Goal: Task Accomplishment & Management: Manage account settings

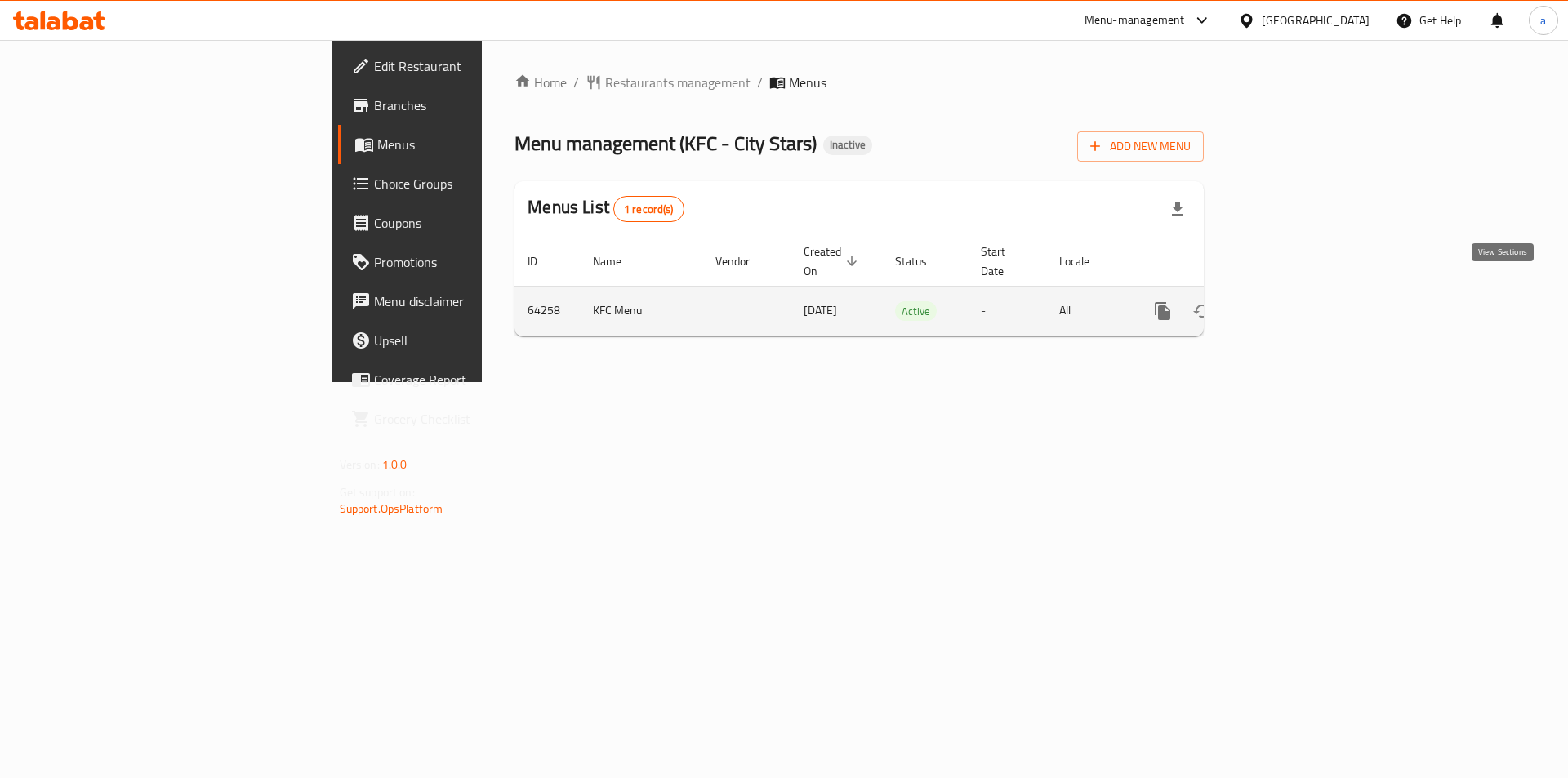
click at [1290, 302] on icon "enhanced table" at bounding box center [1280, 310] width 19 height 19
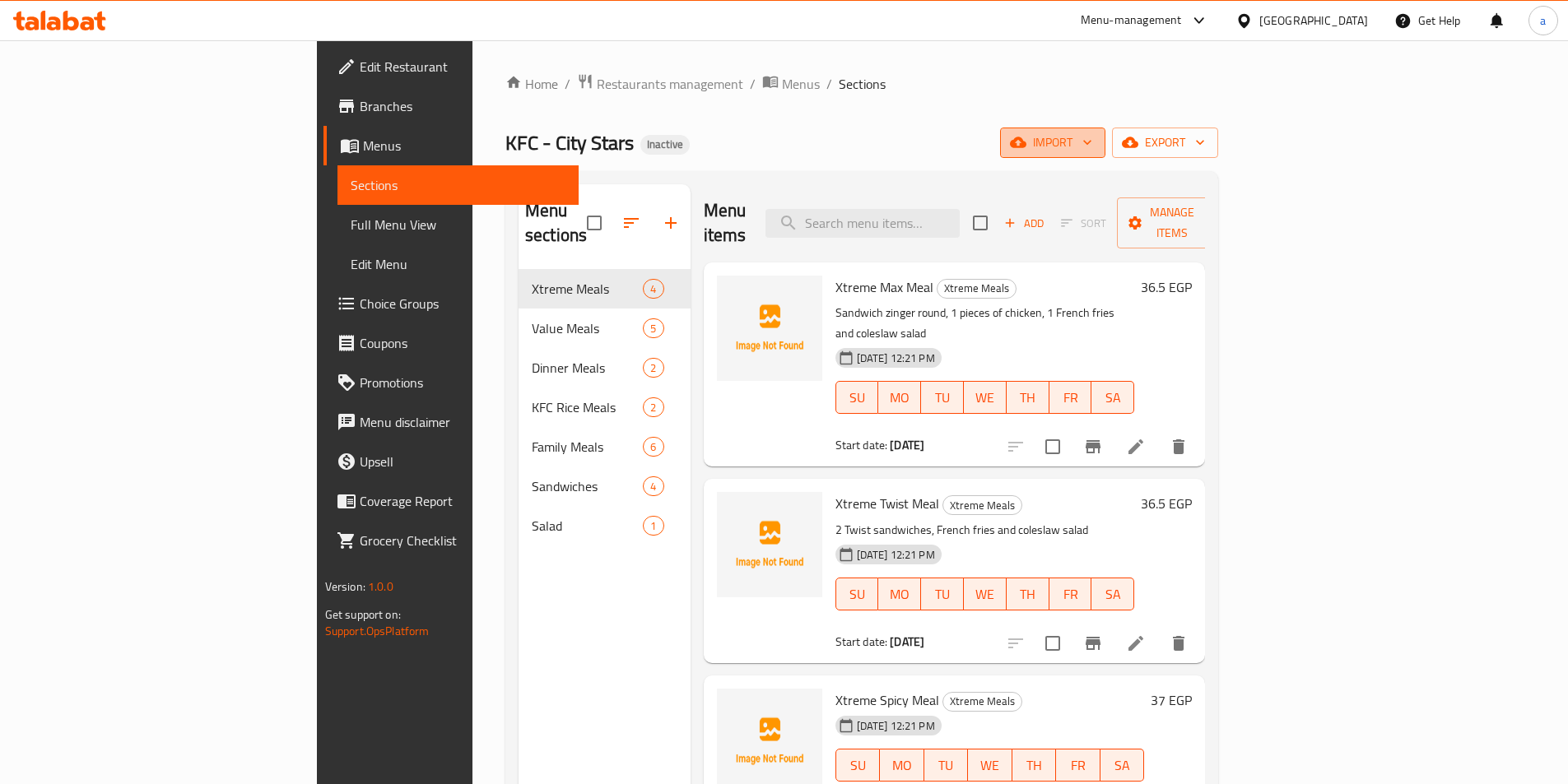
click at [1106, 153] on button "import" at bounding box center [1052, 142] width 105 height 30
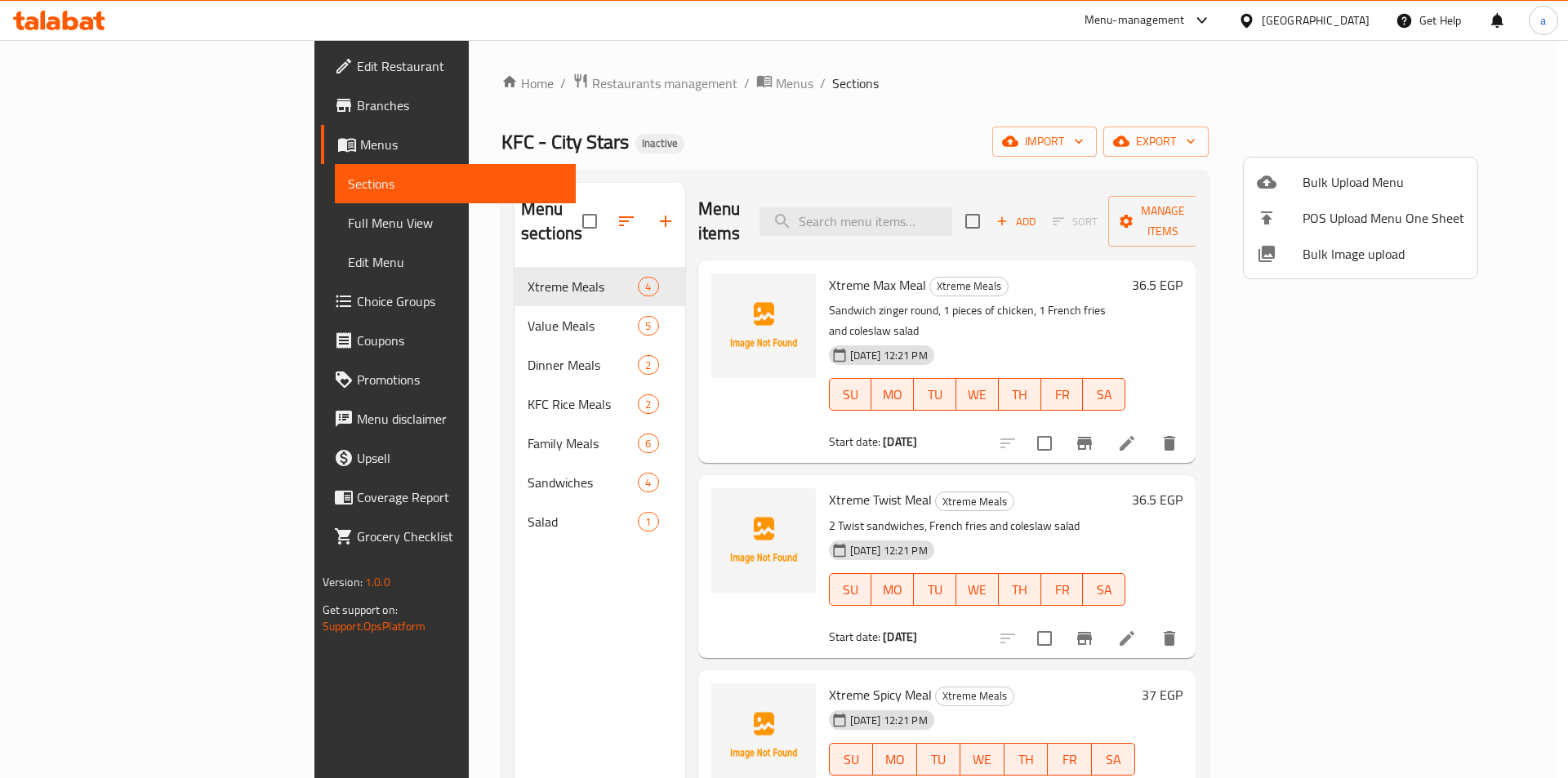
click at [1161, 125] on div at bounding box center [784, 389] width 1568 height 778
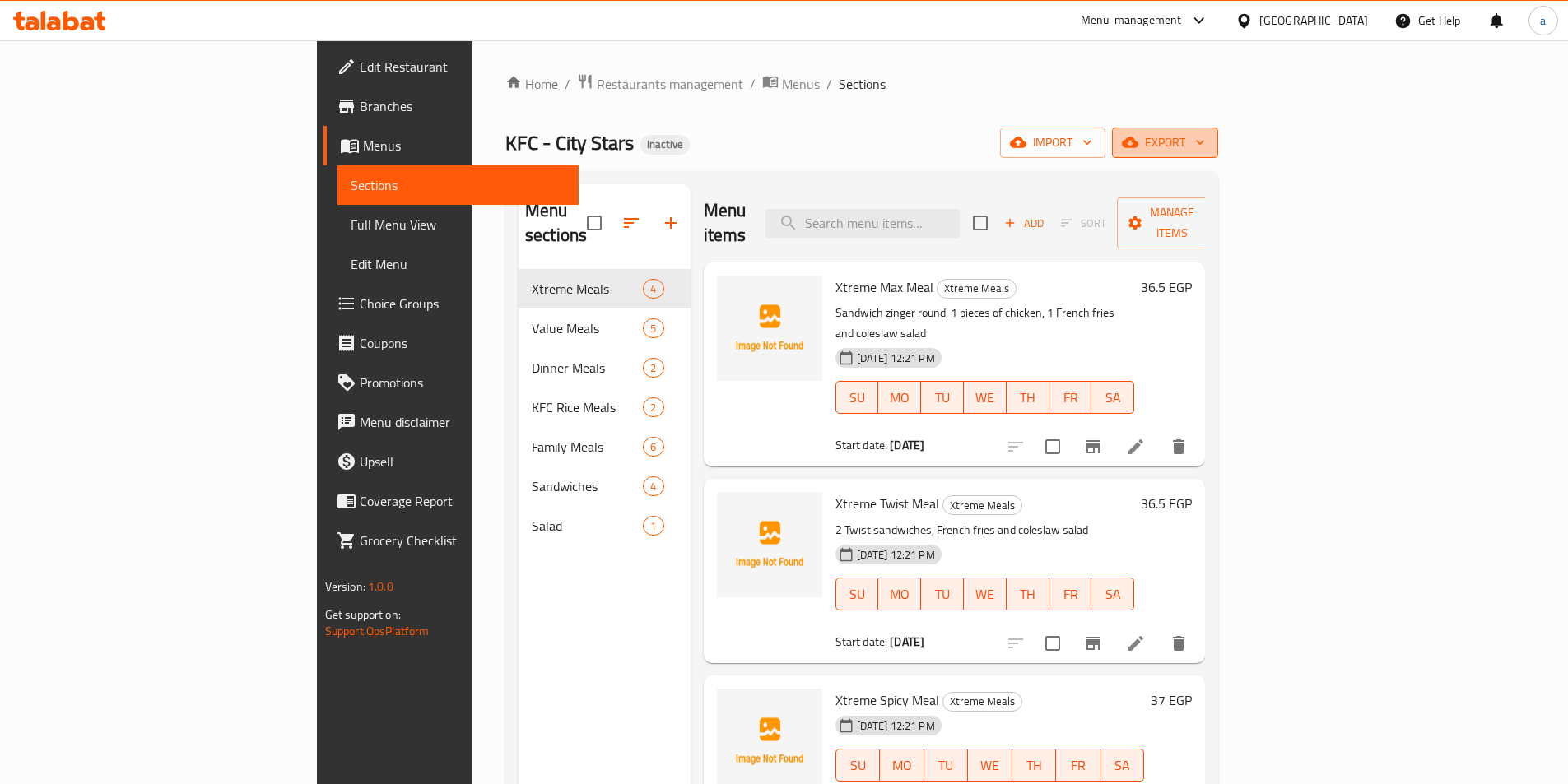
click at [1138, 142] on icon "button" at bounding box center [1130, 143] width 17 height 11
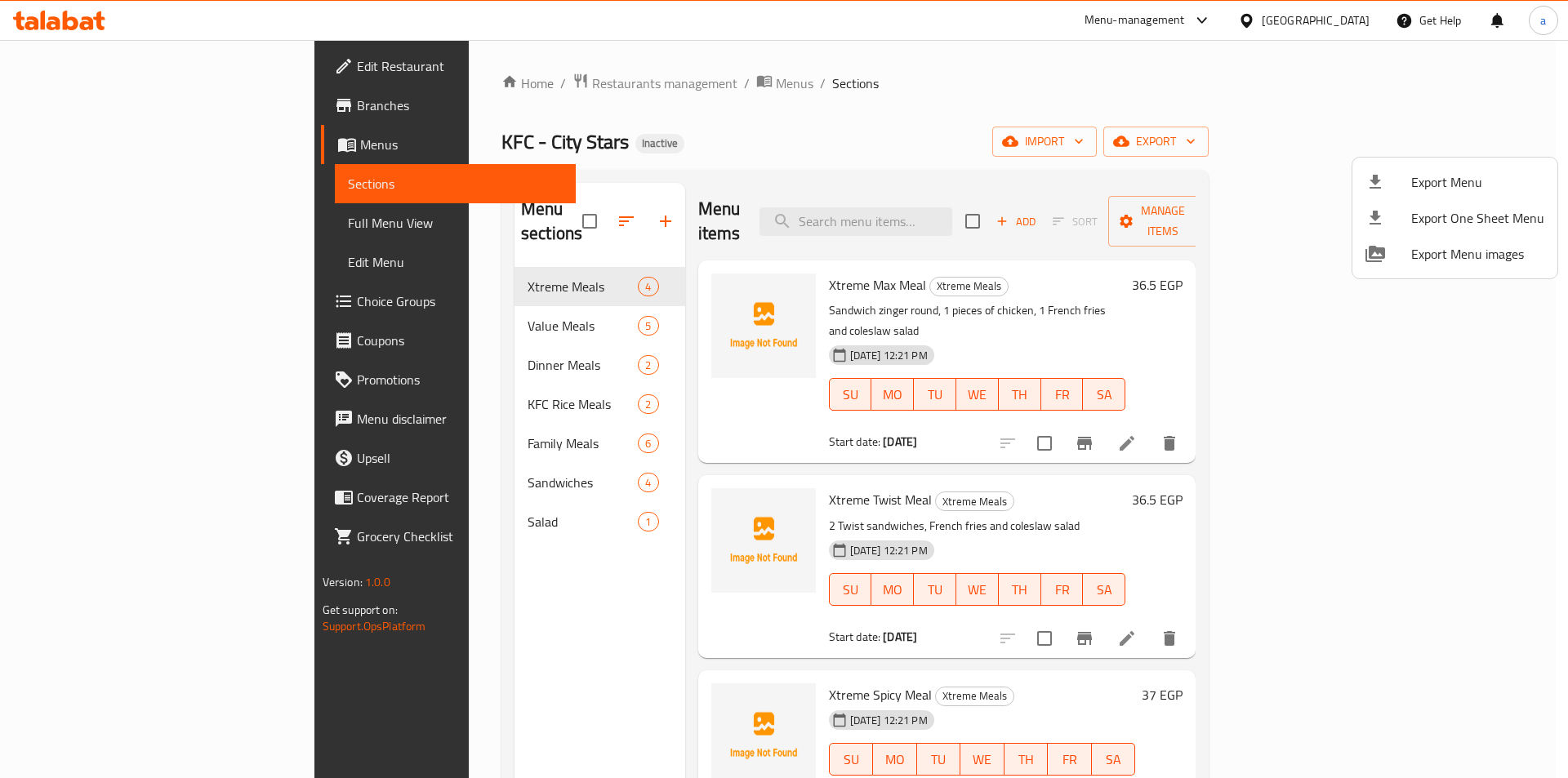
click at [1029, 109] on div at bounding box center [784, 389] width 1568 height 778
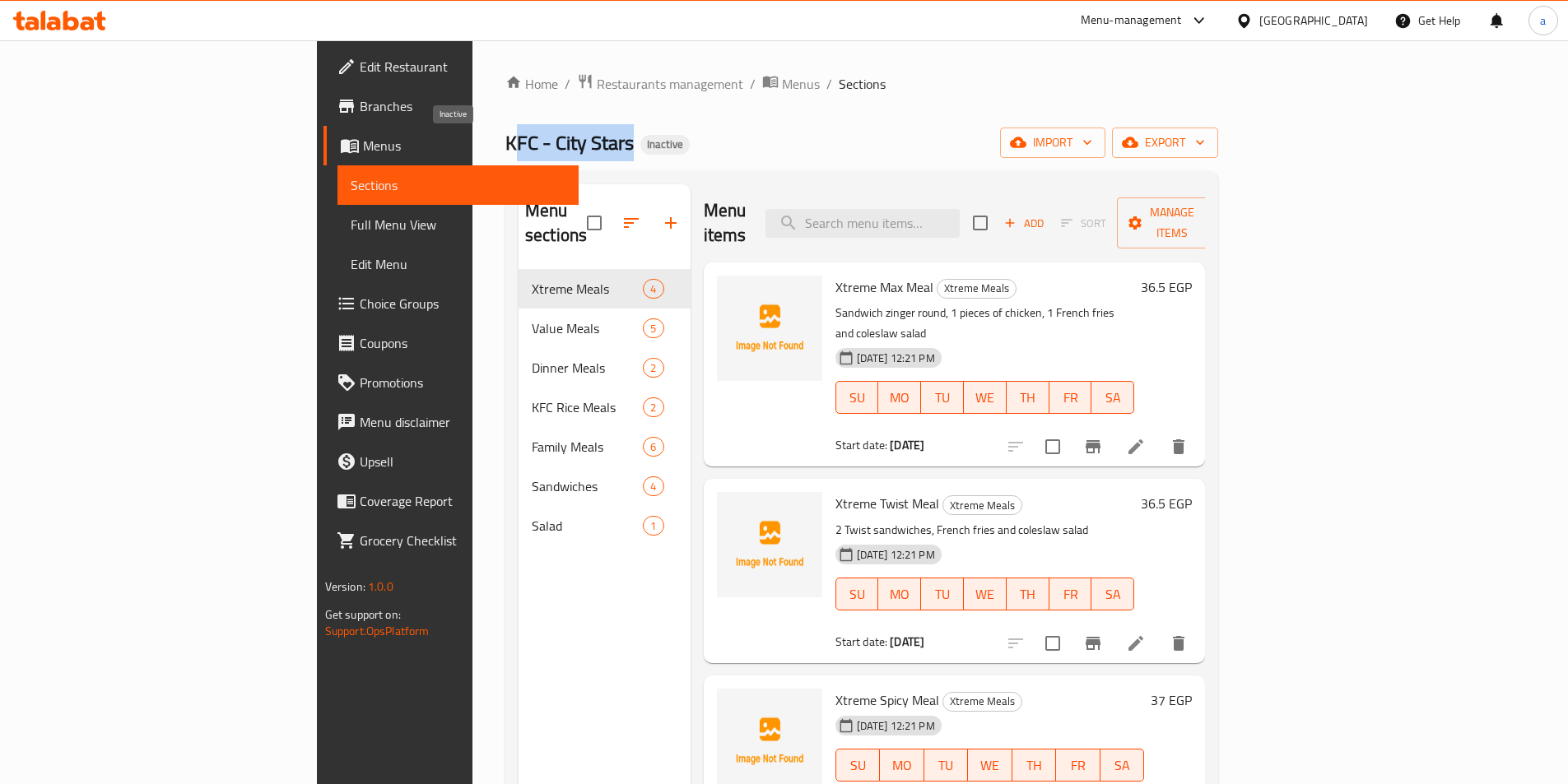
drag, startPoint x: 316, startPoint y: 138, endPoint x: 430, endPoint y: 148, distance: 114.4
click at [505, 148] on h2 "KFC - City Stars Inactive" at bounding box center [597, 143] width 184 height 27
click at [608, 143] on div "KFC - City Stars Inactive import export" at bounding box center [861, 142] width 712 height 30
click at [820, 121] on div "Home / Restaurants management / Menus / Sections KFC - City Stars Inactive impo…" at bounding box center [861, 527] width 712 height 908
drag, startPoint x: 828, startPoint y: 402, endPoint x: 880, endPoint y: 404, distance: 52.0
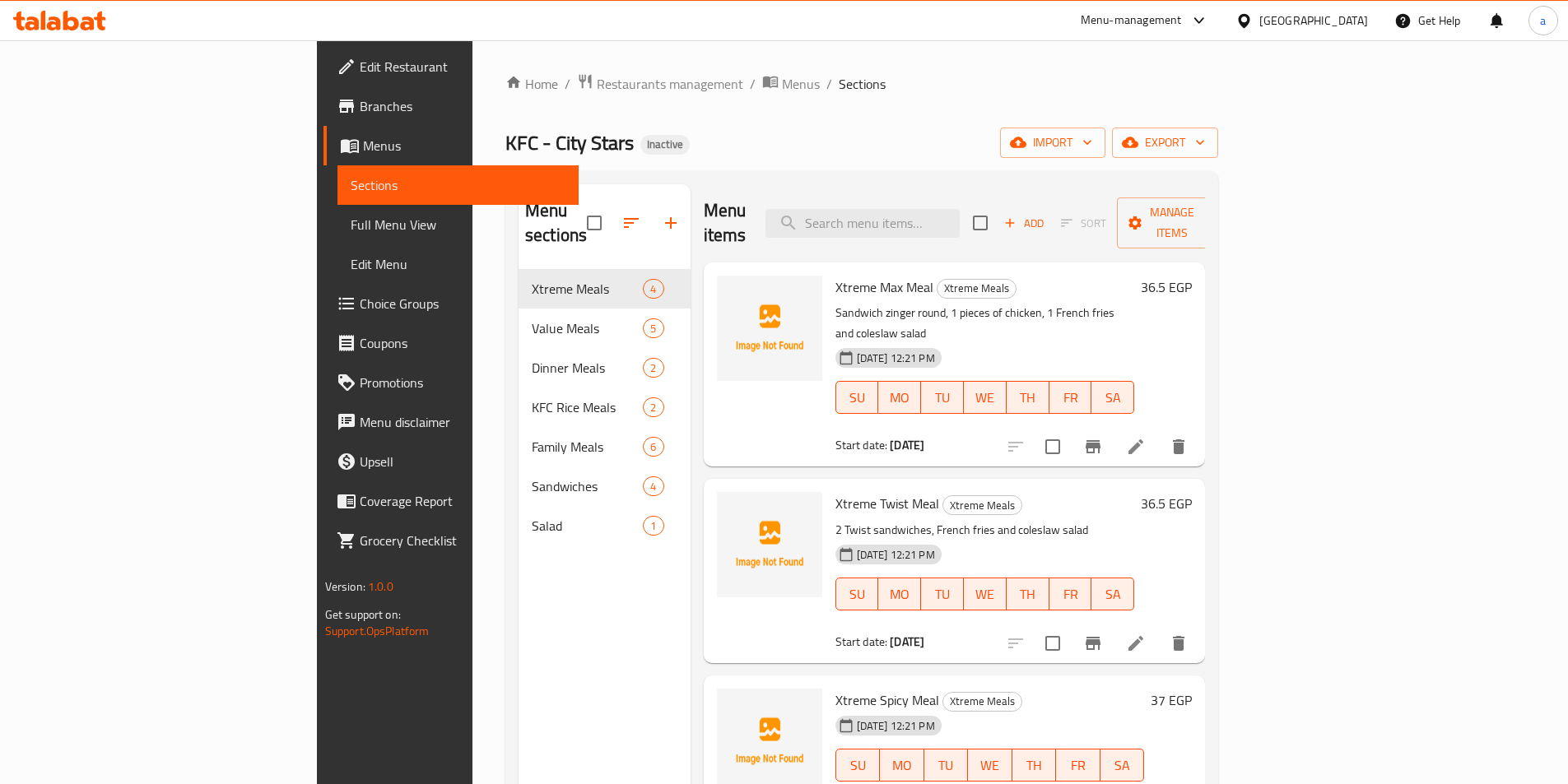
click at [880, 436] on div "Start date: [DATE]" at bounding box center [985, 444] width 300 height 17
click at [918, 436] on div "Start date: [DATE]" at bounding box center [985, 444] width 300 height 17
click at [363, 149] on span "Menus" at bounding box center [464, 146] width 203 height 20
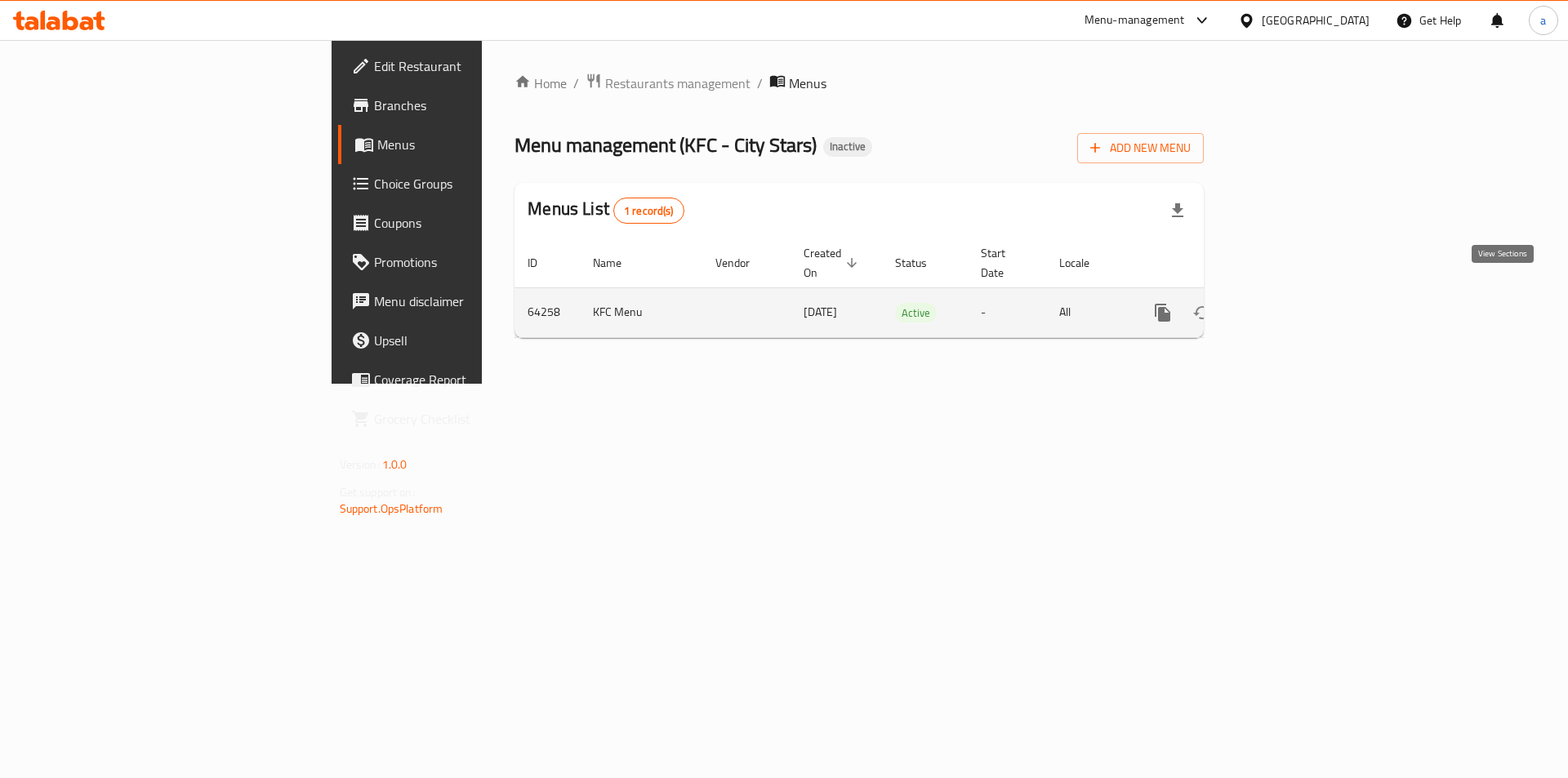
click at [1290, 303] on icon "enhanced table" at bounding box center [1280, 312] width 19 height 19
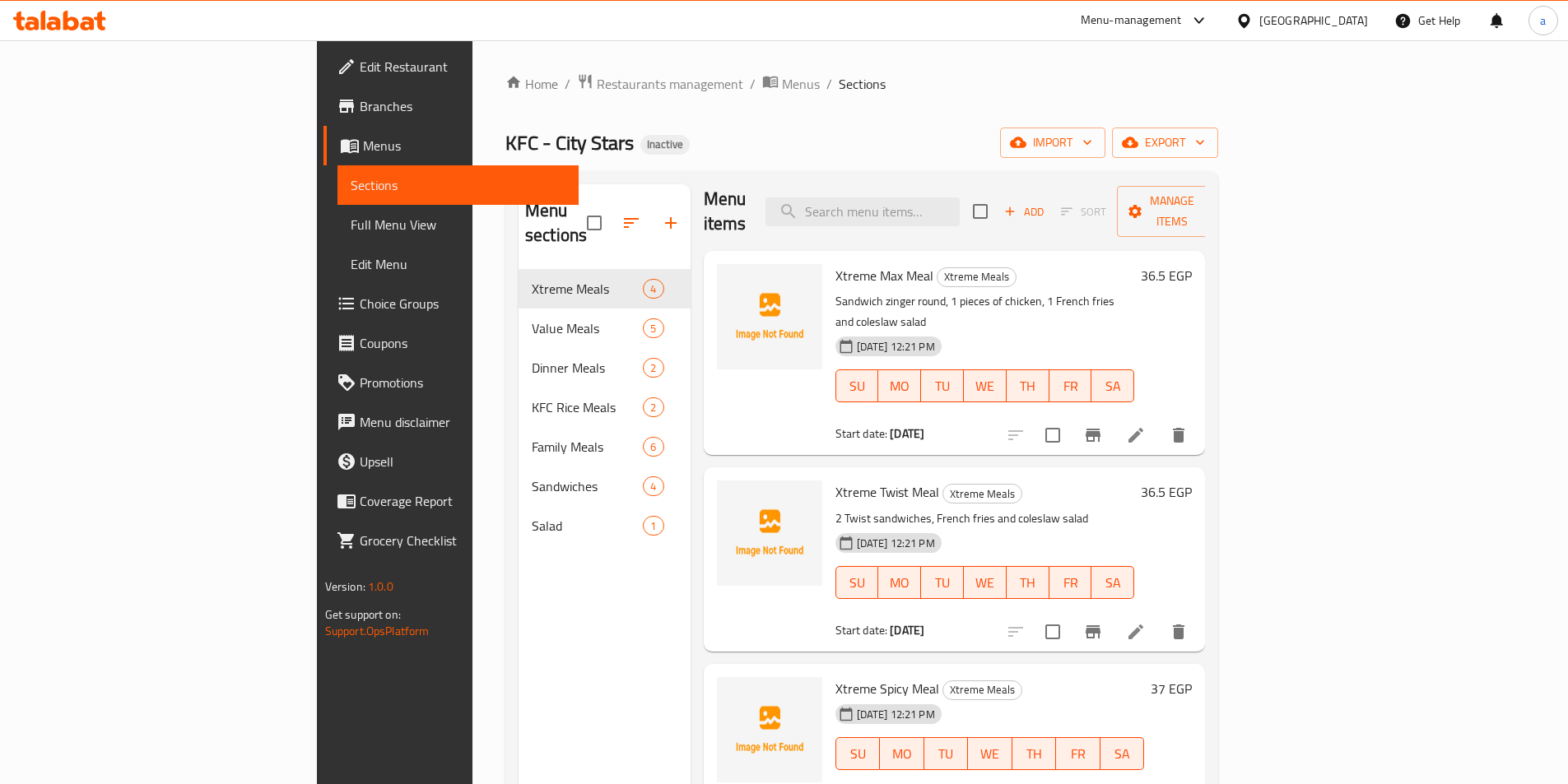
scroll to position [17, 0]
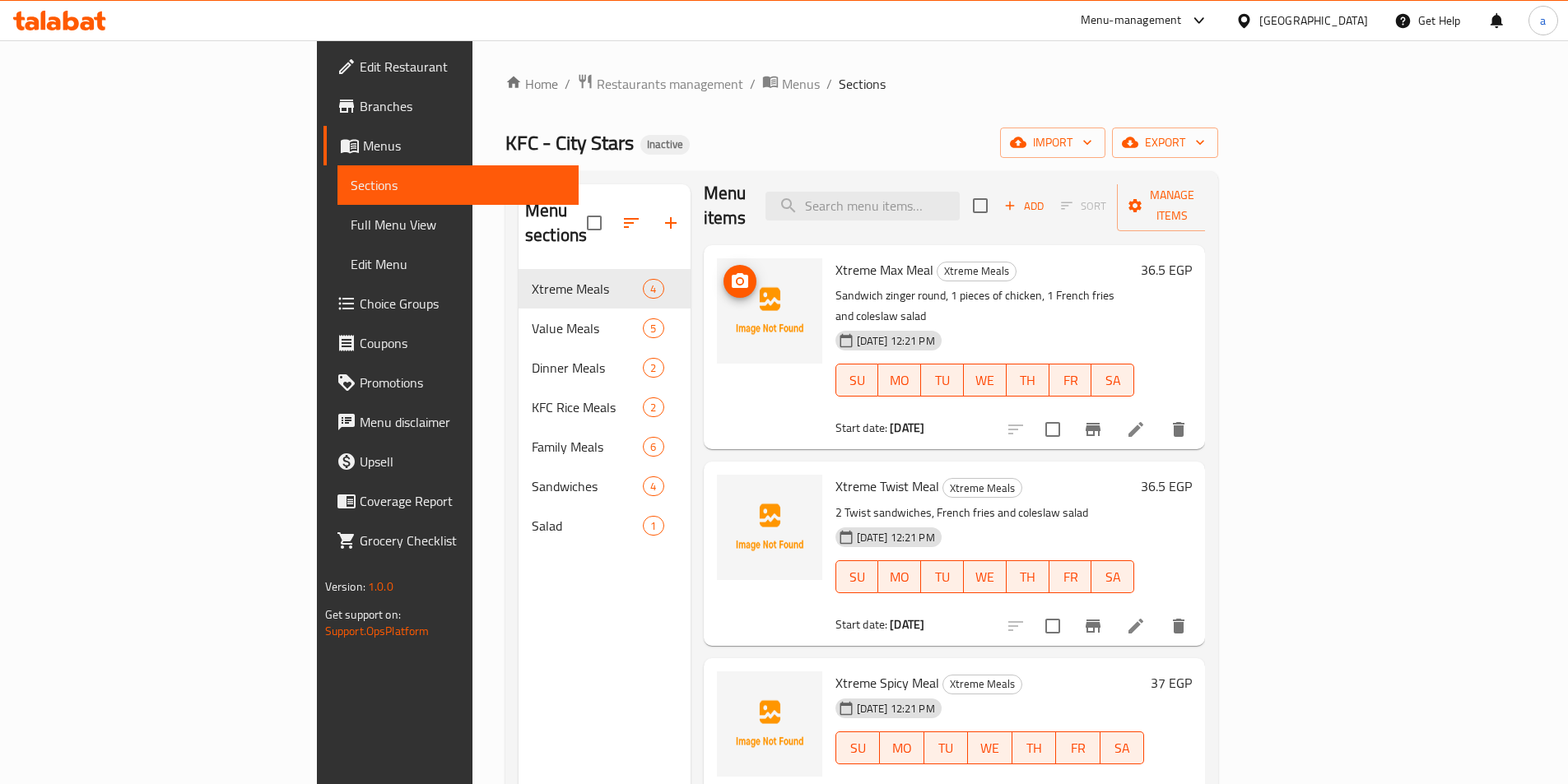
click at [717, 268] on img at bounding box center [769, 311] width 105 height 105
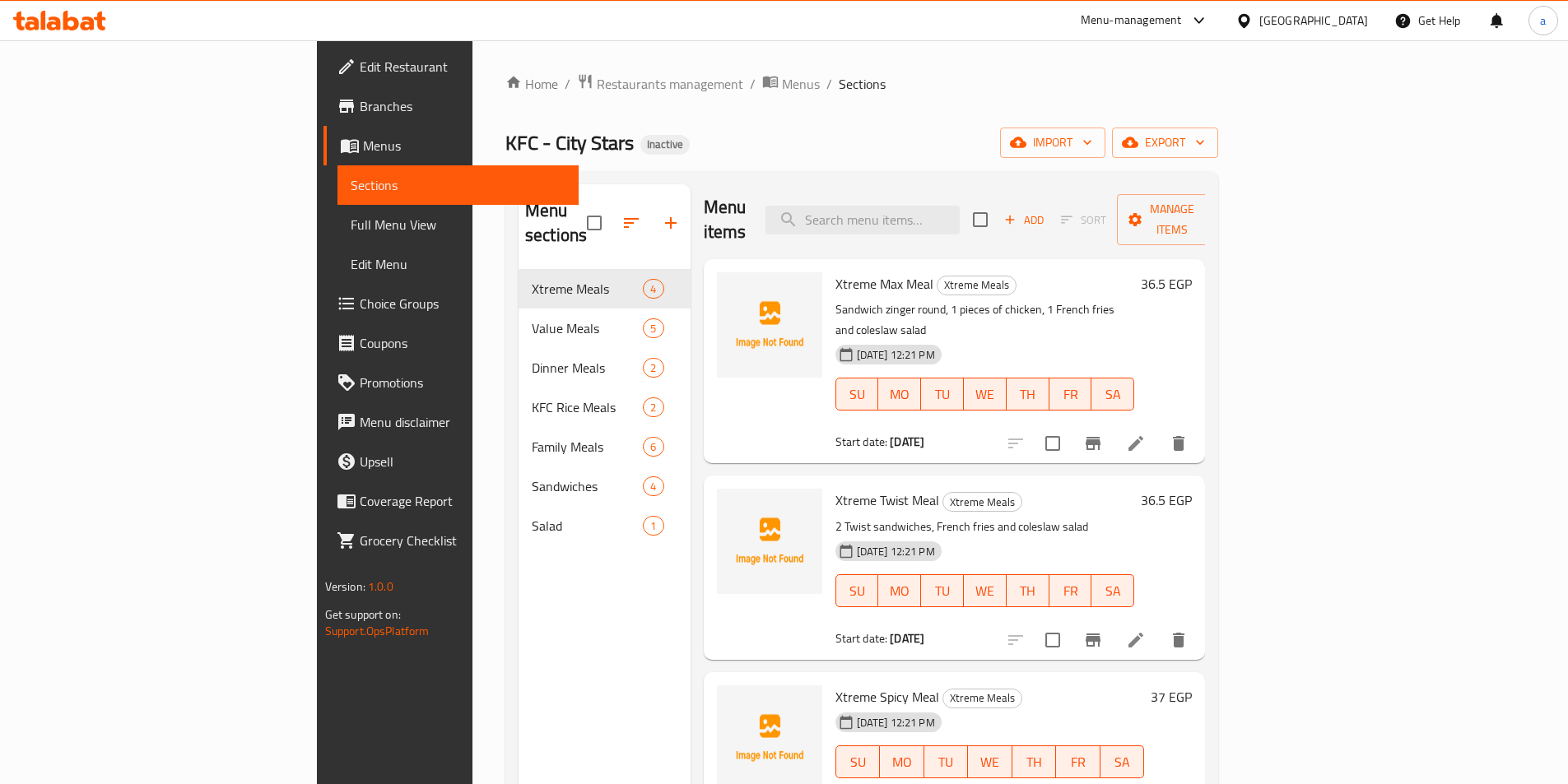
scroll to position [0, 0]
click at [359, 97] on span "Branches" at bounding box center [462, 106] width 205 height 20
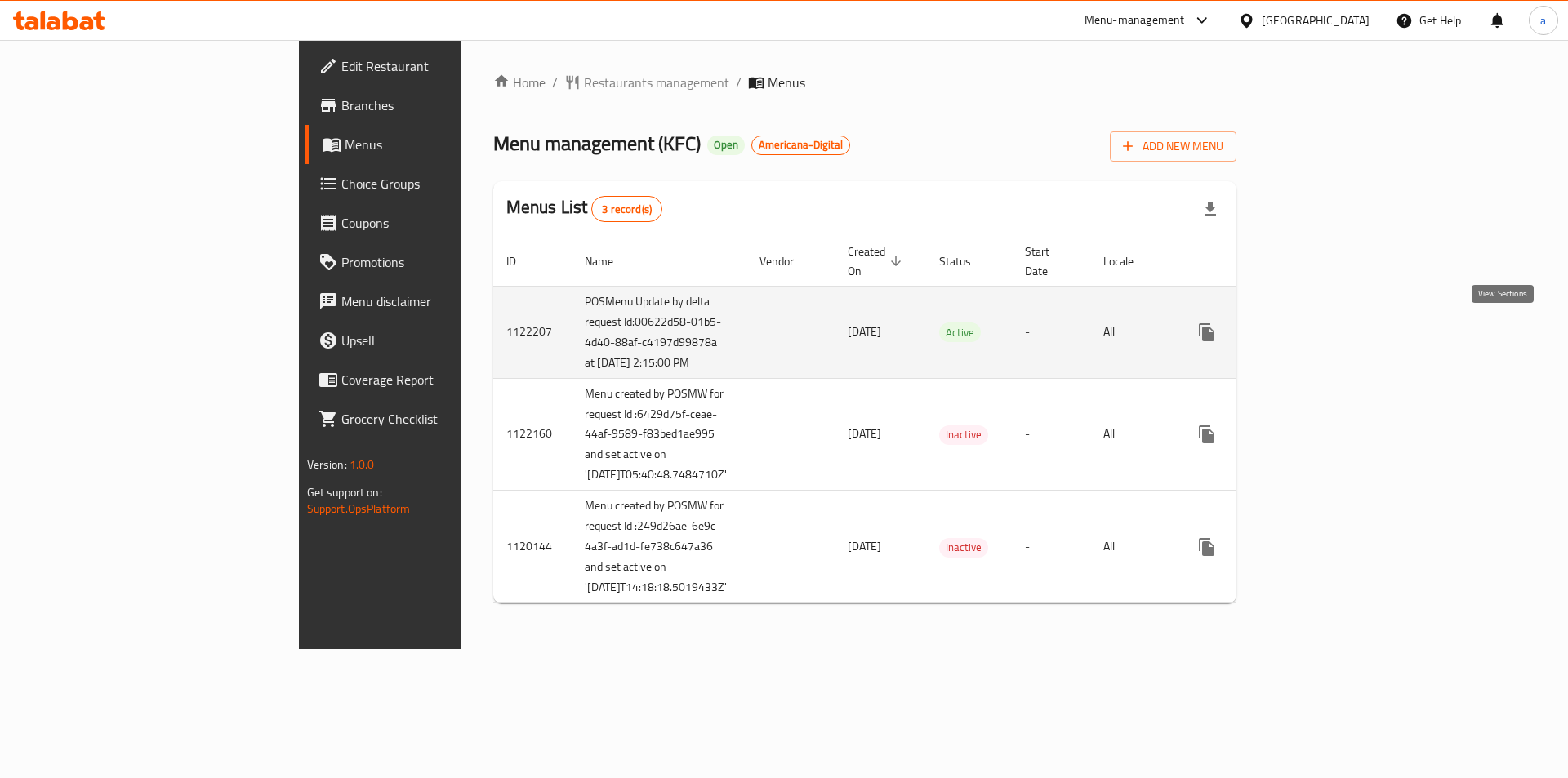
click at [1334, 341] on icon "enhanced table" at bounding box center [1324, 332] width 19 height 19
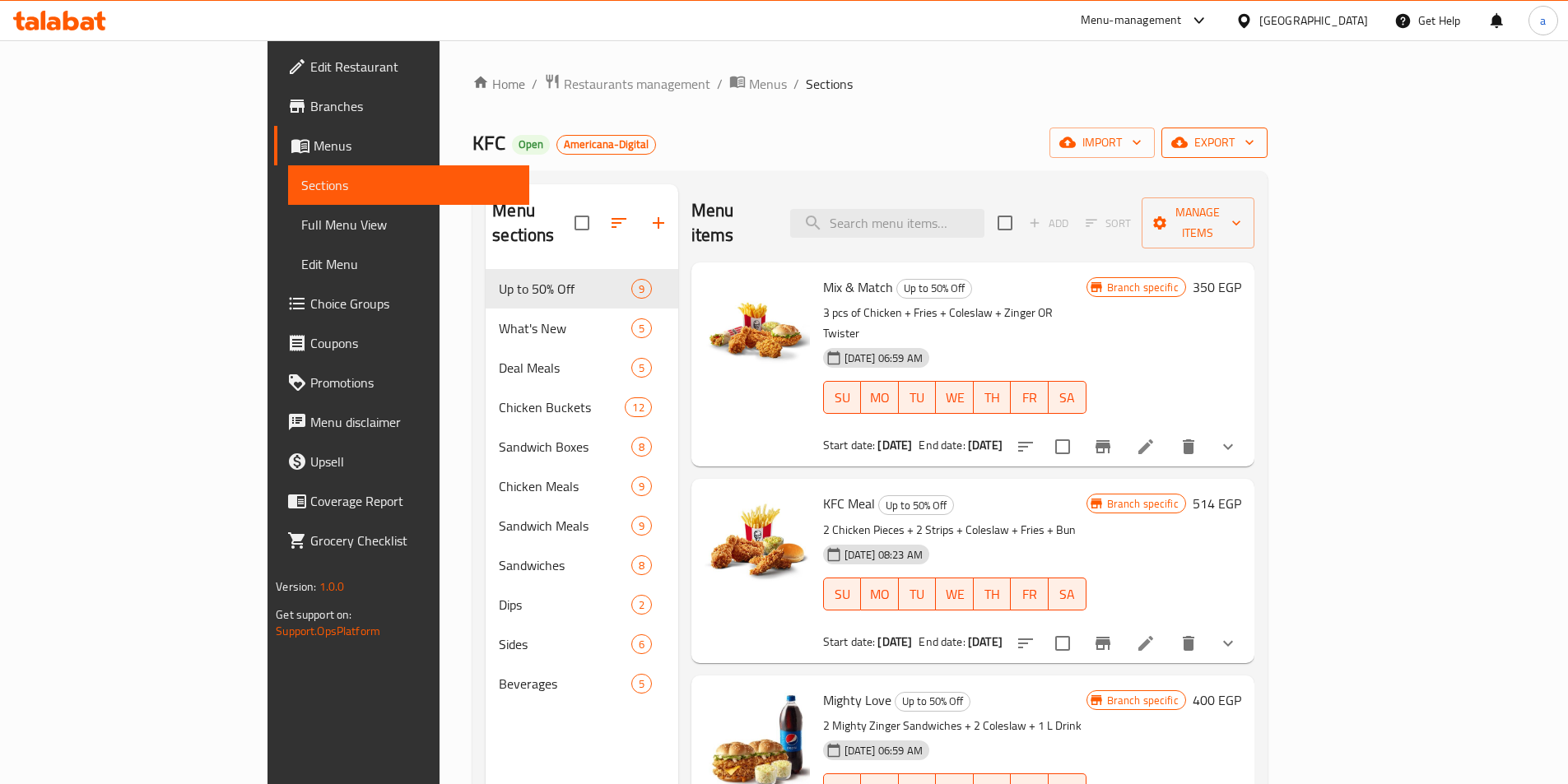
click at [1187, 138] on icon "button" at bounding box center [1179, 142] width 17 height 17
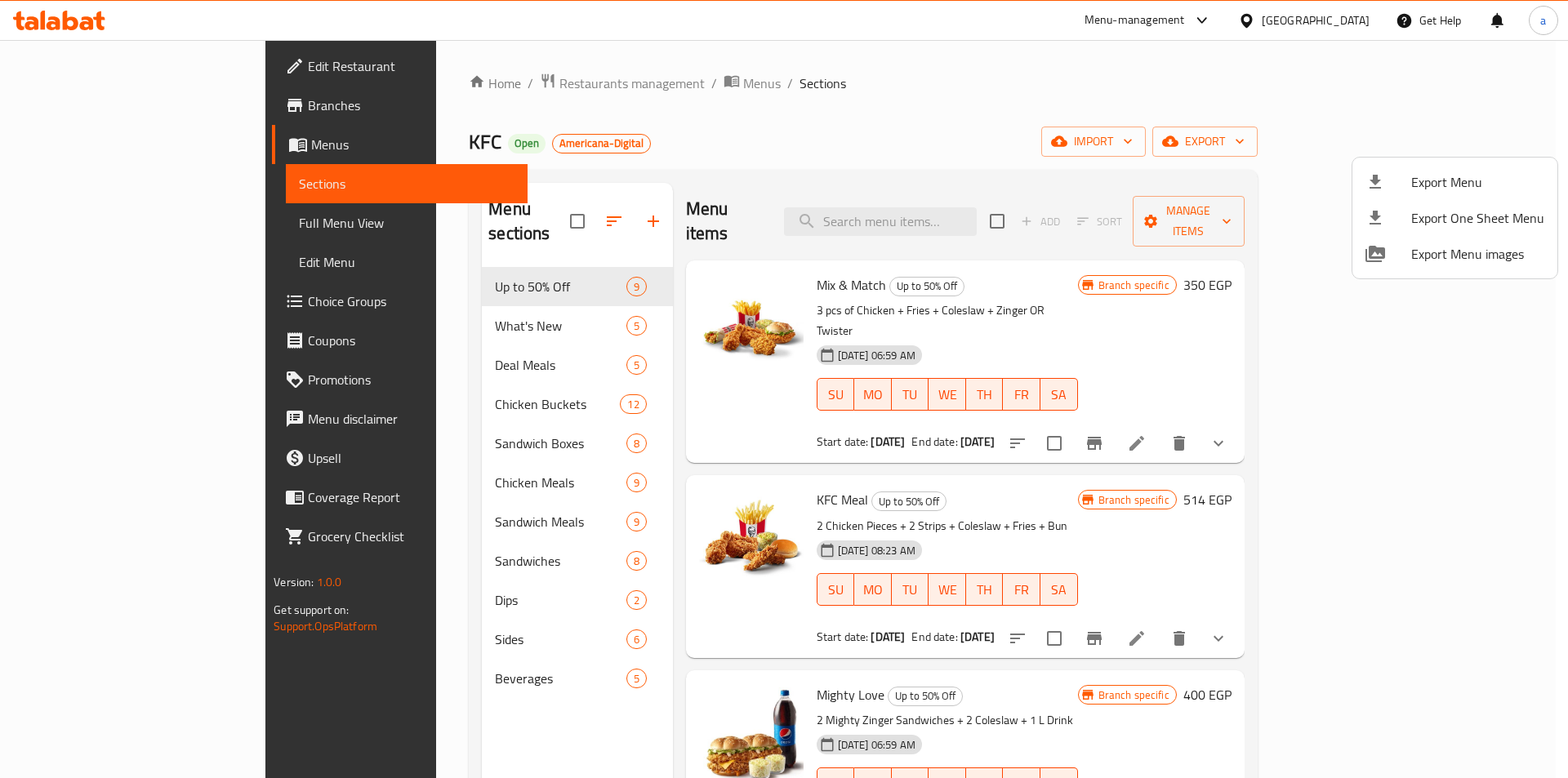
click at [820, 153] on div at bounding box center [784, 389] width 1568 height 778
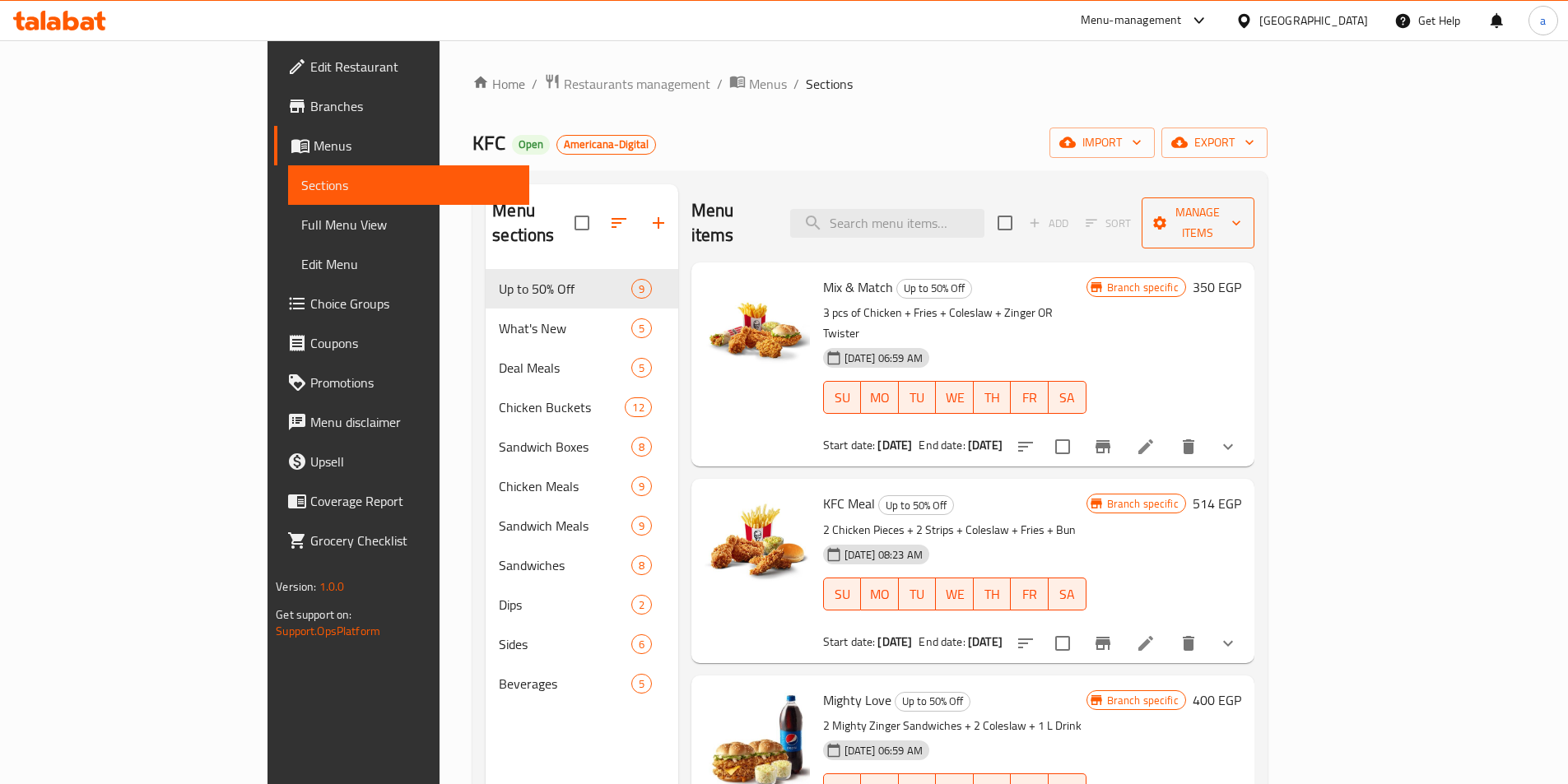
click at [1241, 219] on span "Manage items" at bounding box center [1197, 223] width 86 height 41
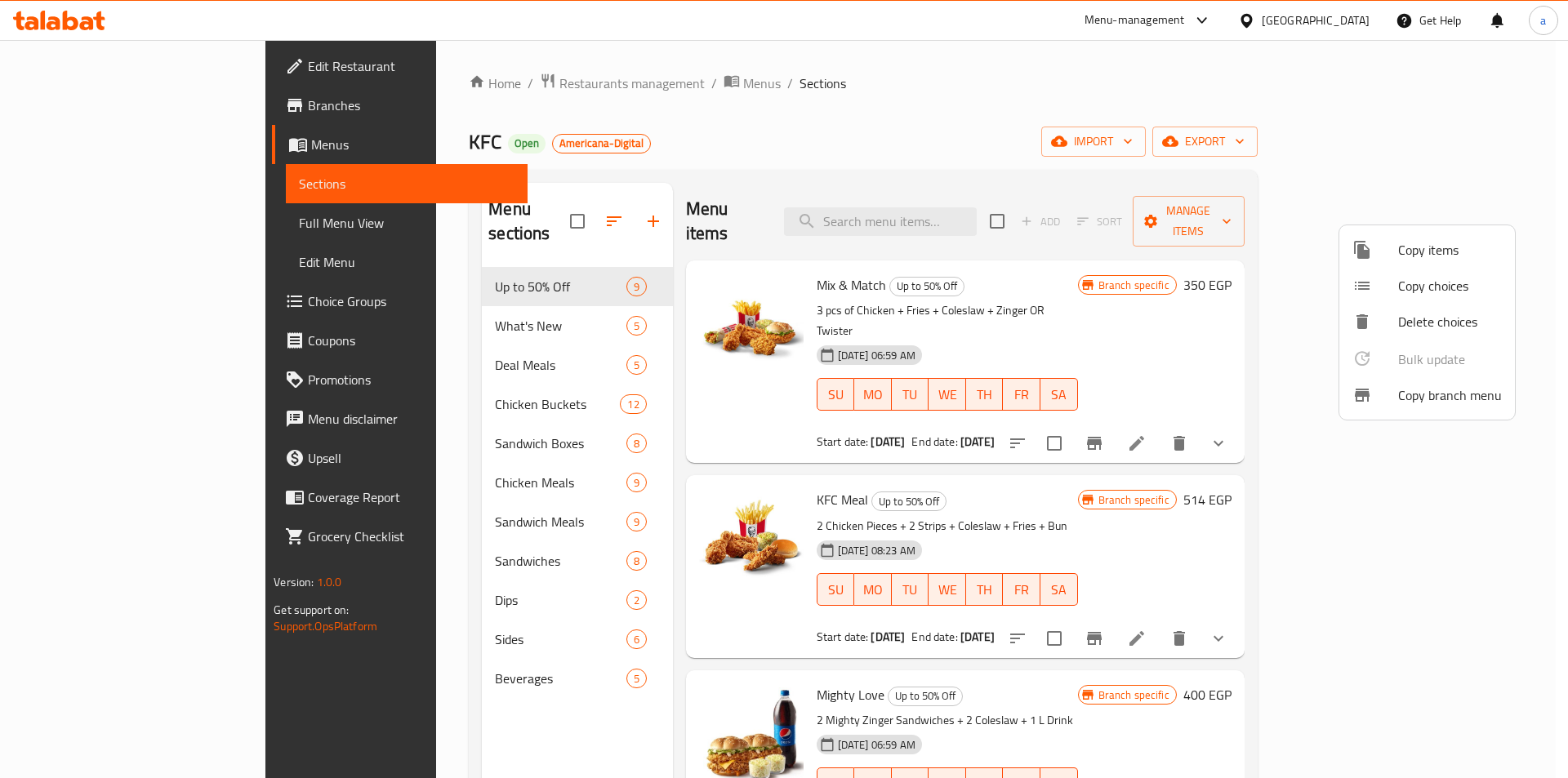
click at [1412, 243] on span "Copy items" at bounding box center [1450, 250] width 104 height 19
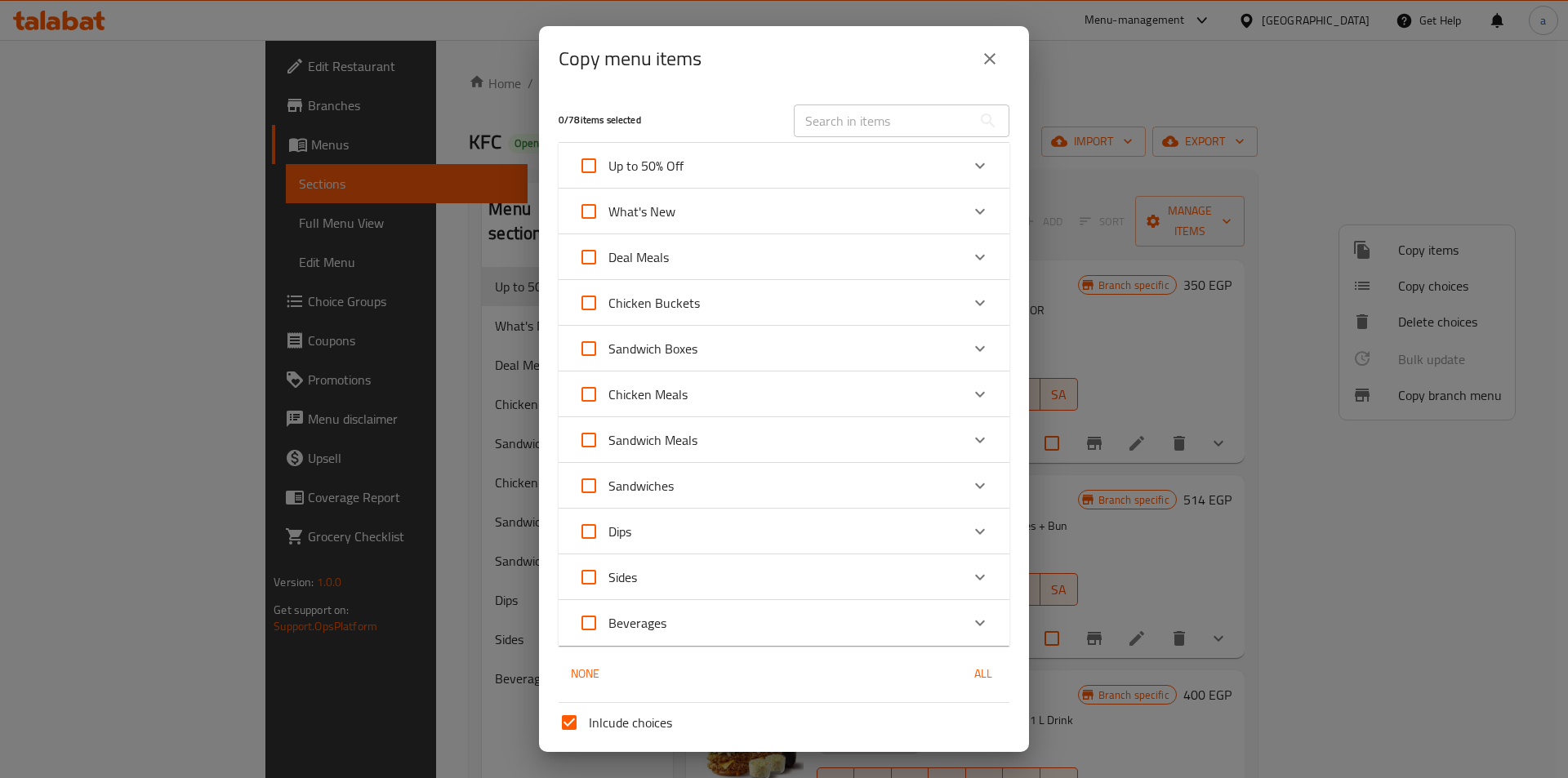
click at [983, 51] on icon "close" at bounding box center [989, 59] width 19 height 19
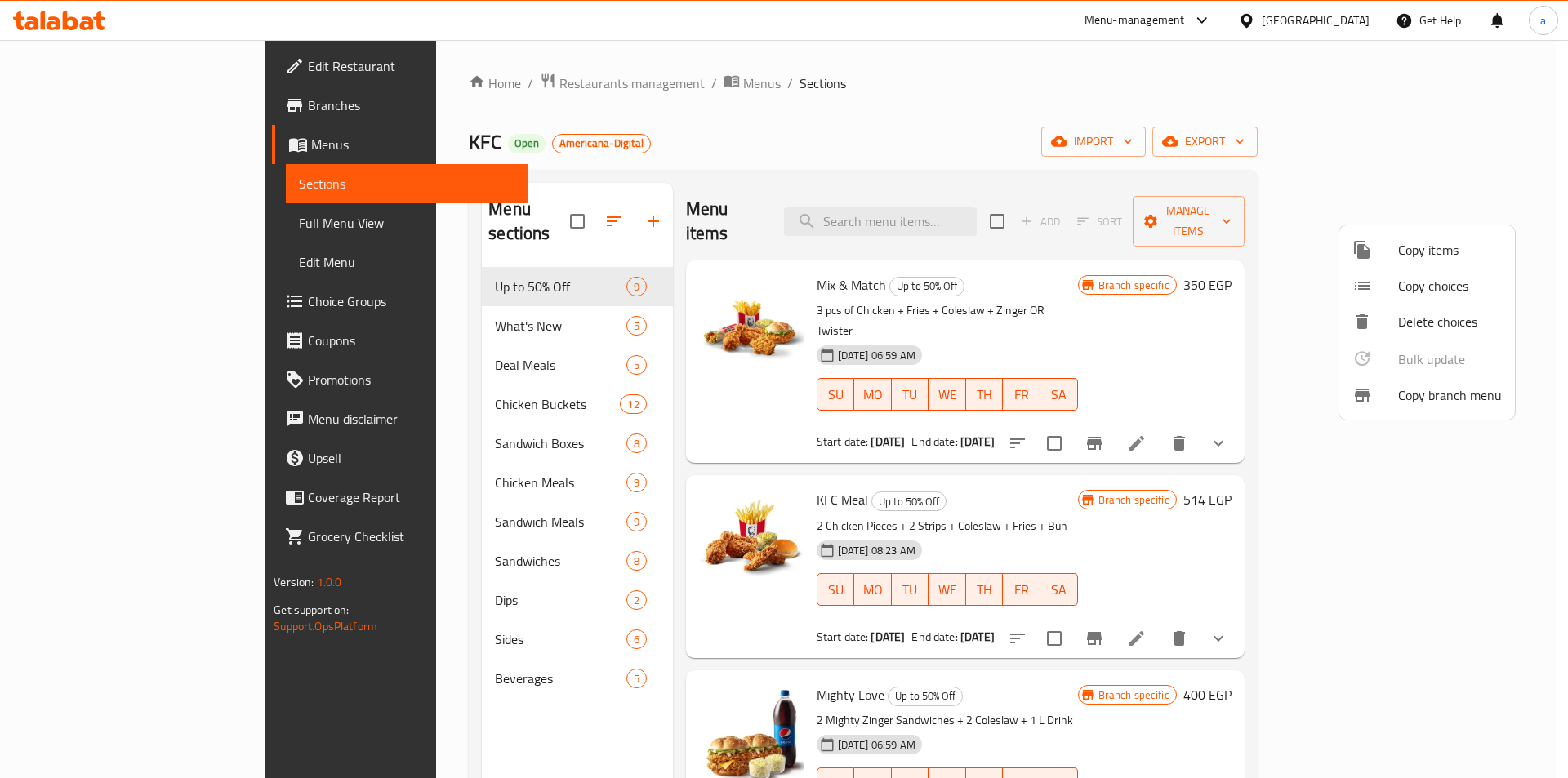
click at [1407, 399] on span "Copy branch menu" at bounding box center [1450, 395] width 104 height 19
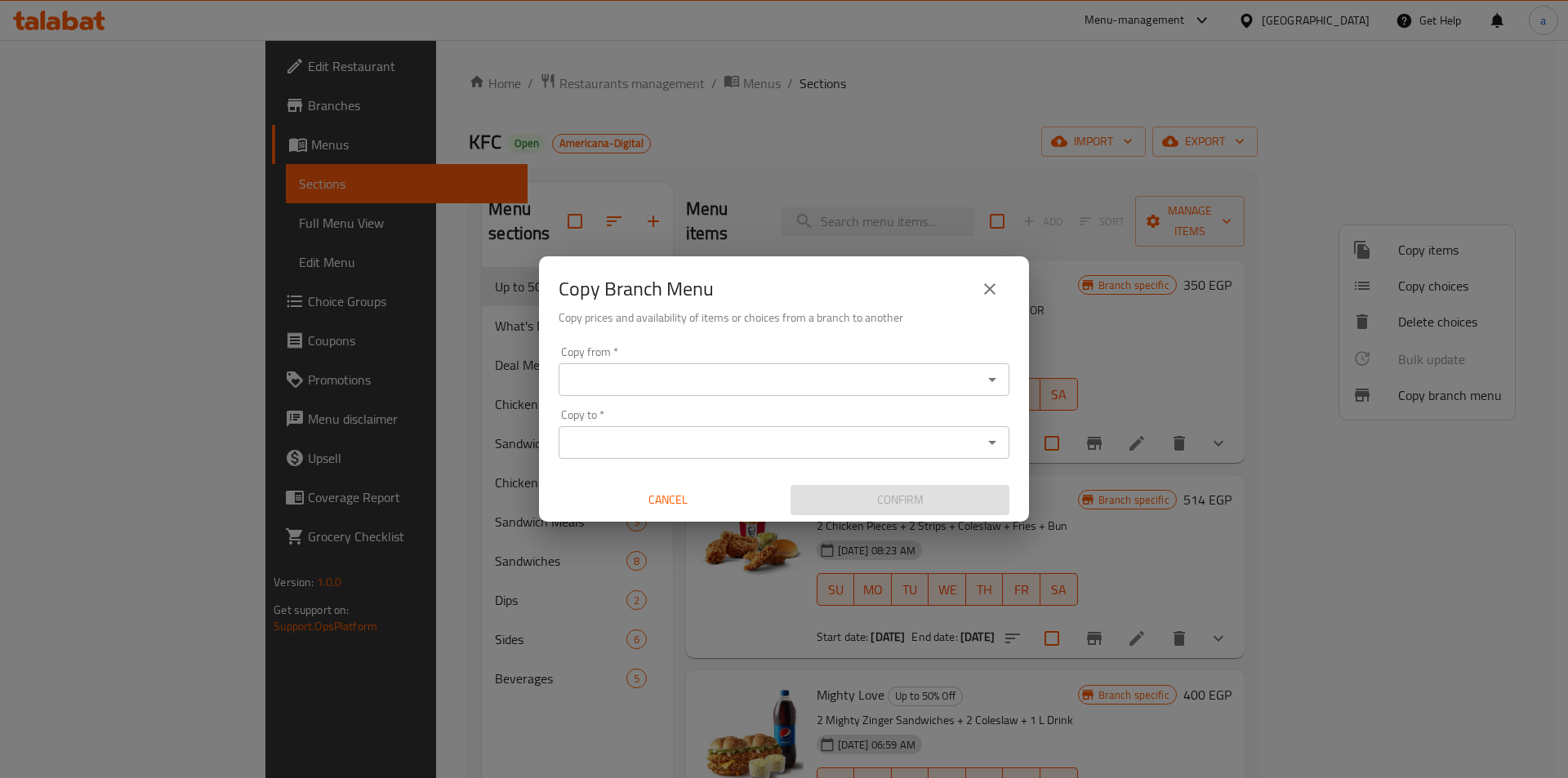
click at [801, 367] on div "Copy from *" at bounding box center [784, 379] width 451 height 33
click at [679, 436] on input "Copy to   *" at bounding box center [769, 443] width 414 height 23
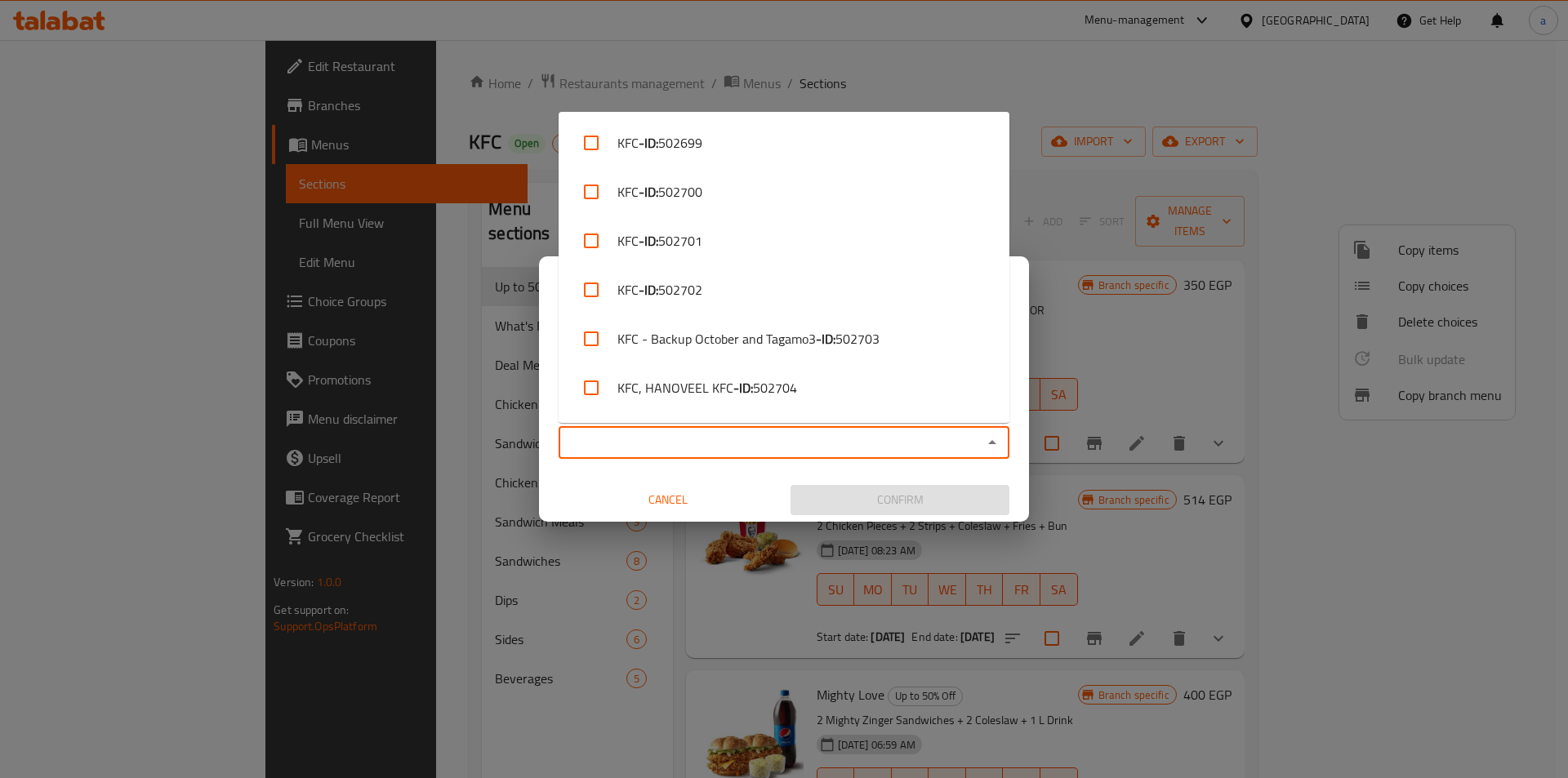
click at [679, 436] on input "Copy to   *" at bounding box center [769, 443] width 414 height 23
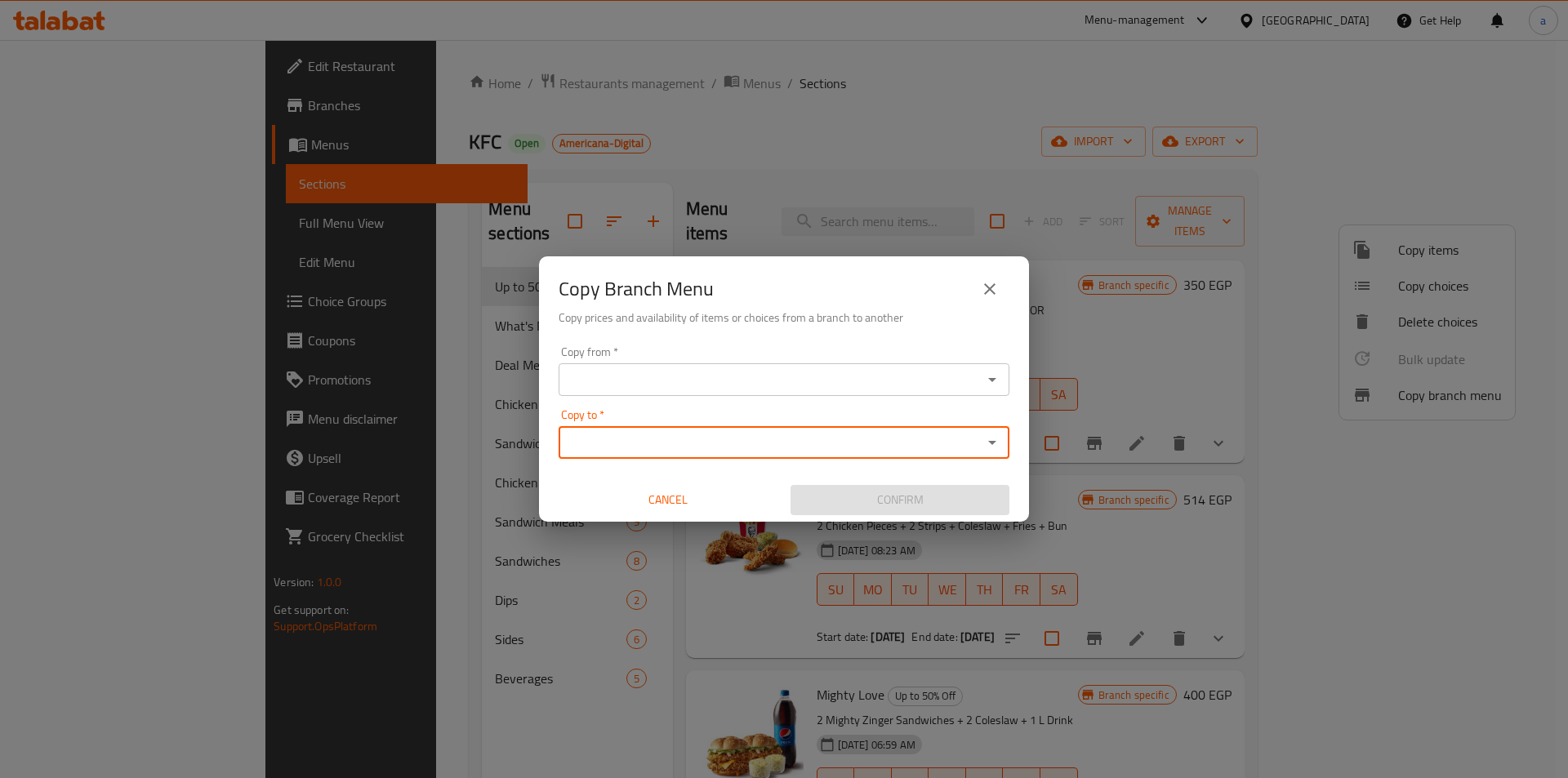
click at [679, 436] on input "Copy to   *" at bounding box center [769, 443] width 414 height 23
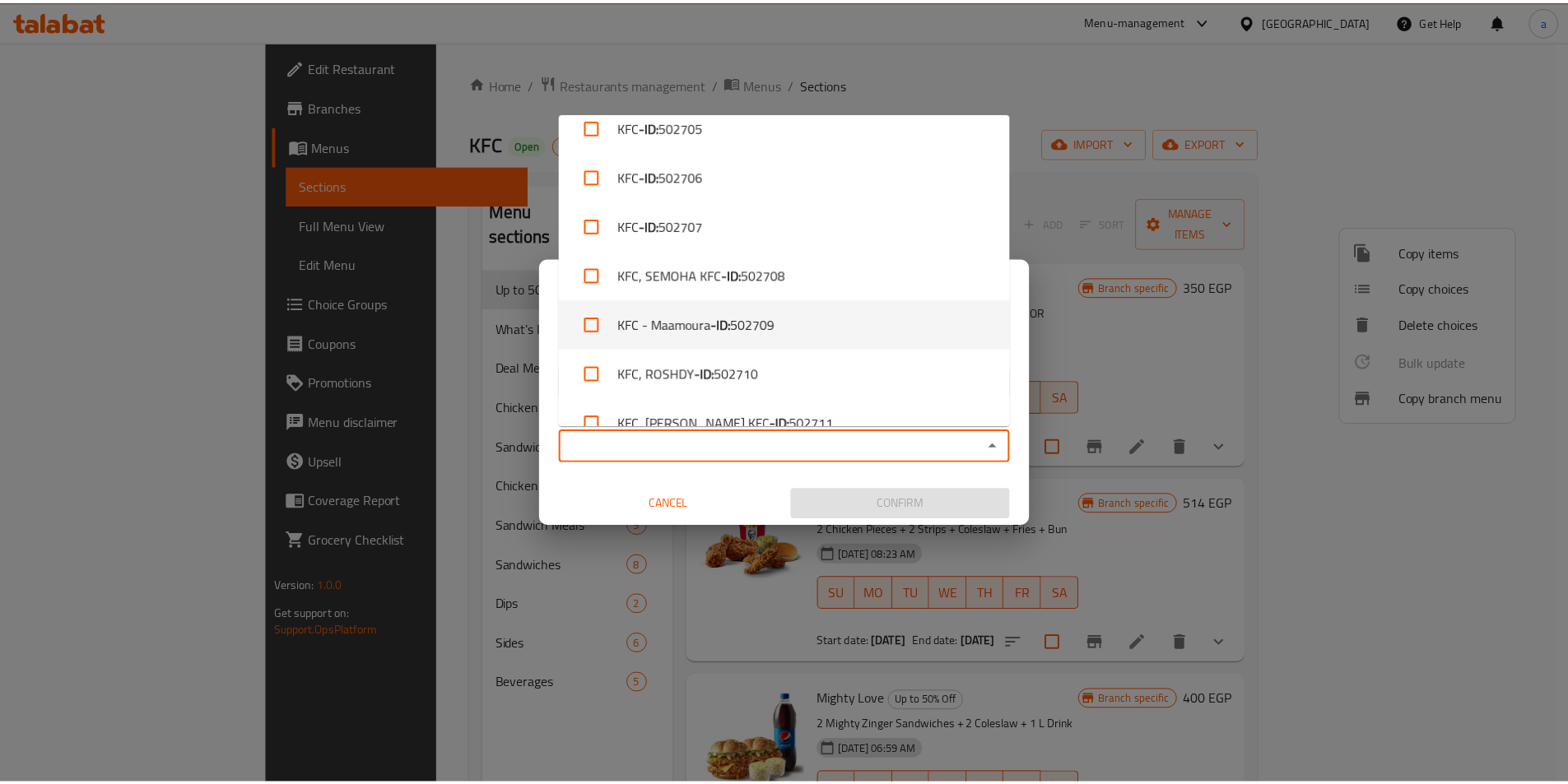
scroll to position [329, 0]
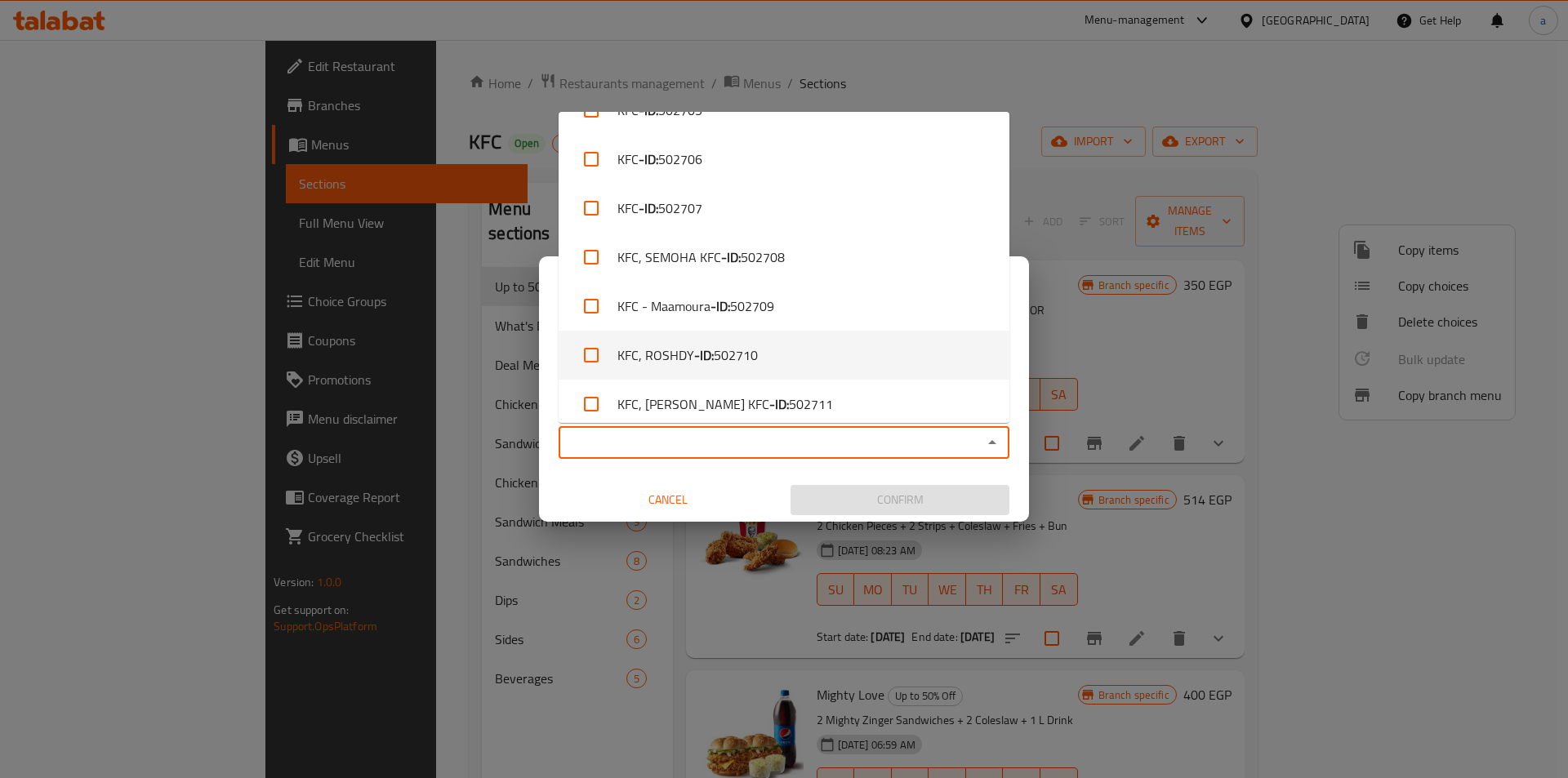
click at [1020, 304] on div "Copy Branch Menu Copy prices and availability of items or choices from a branch…" at bounding box center [784, 298] width 490 height 83
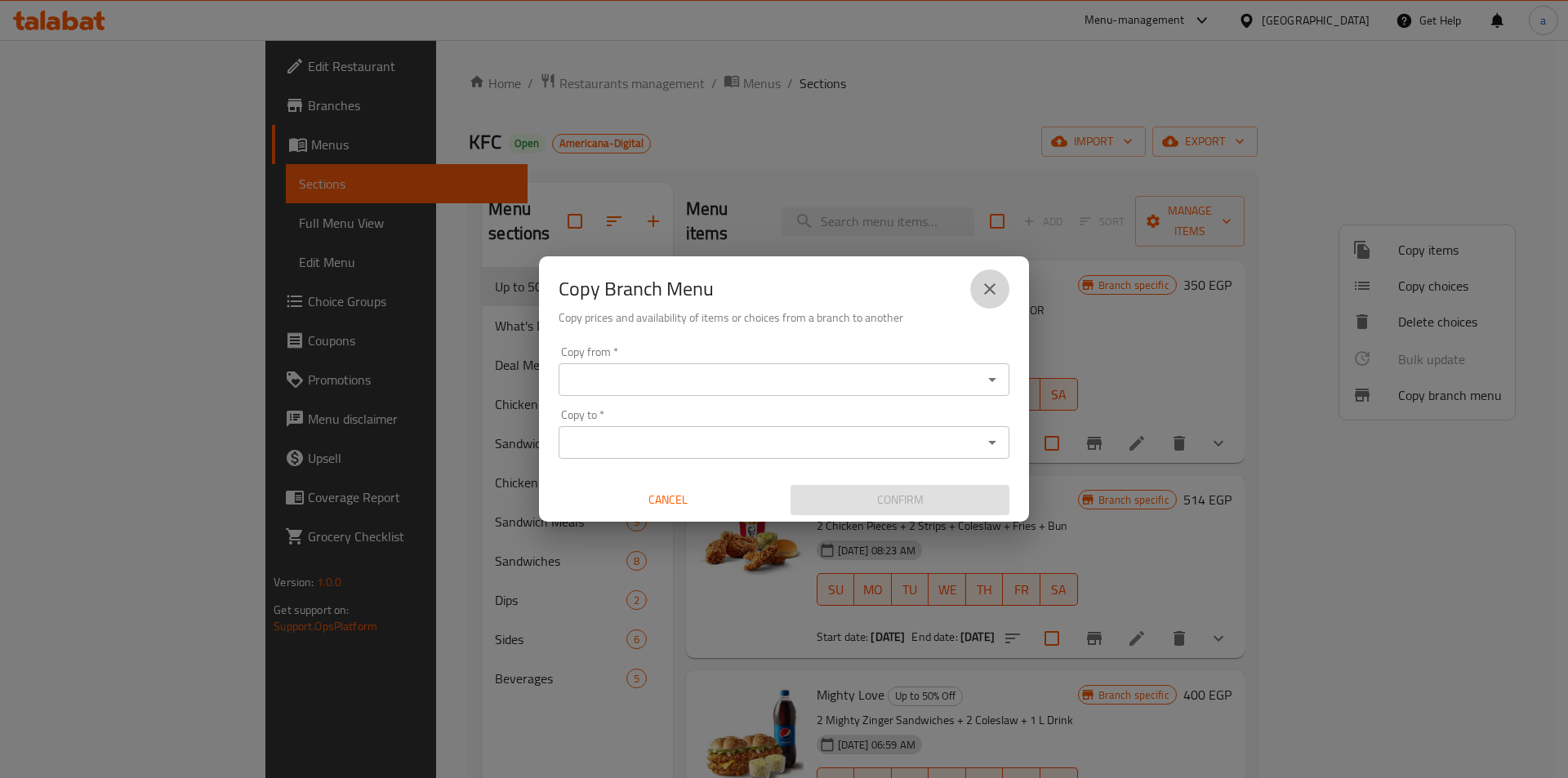
click at [998, 290] on icon "close" at bounding box center [989, 288] width 19 height 19
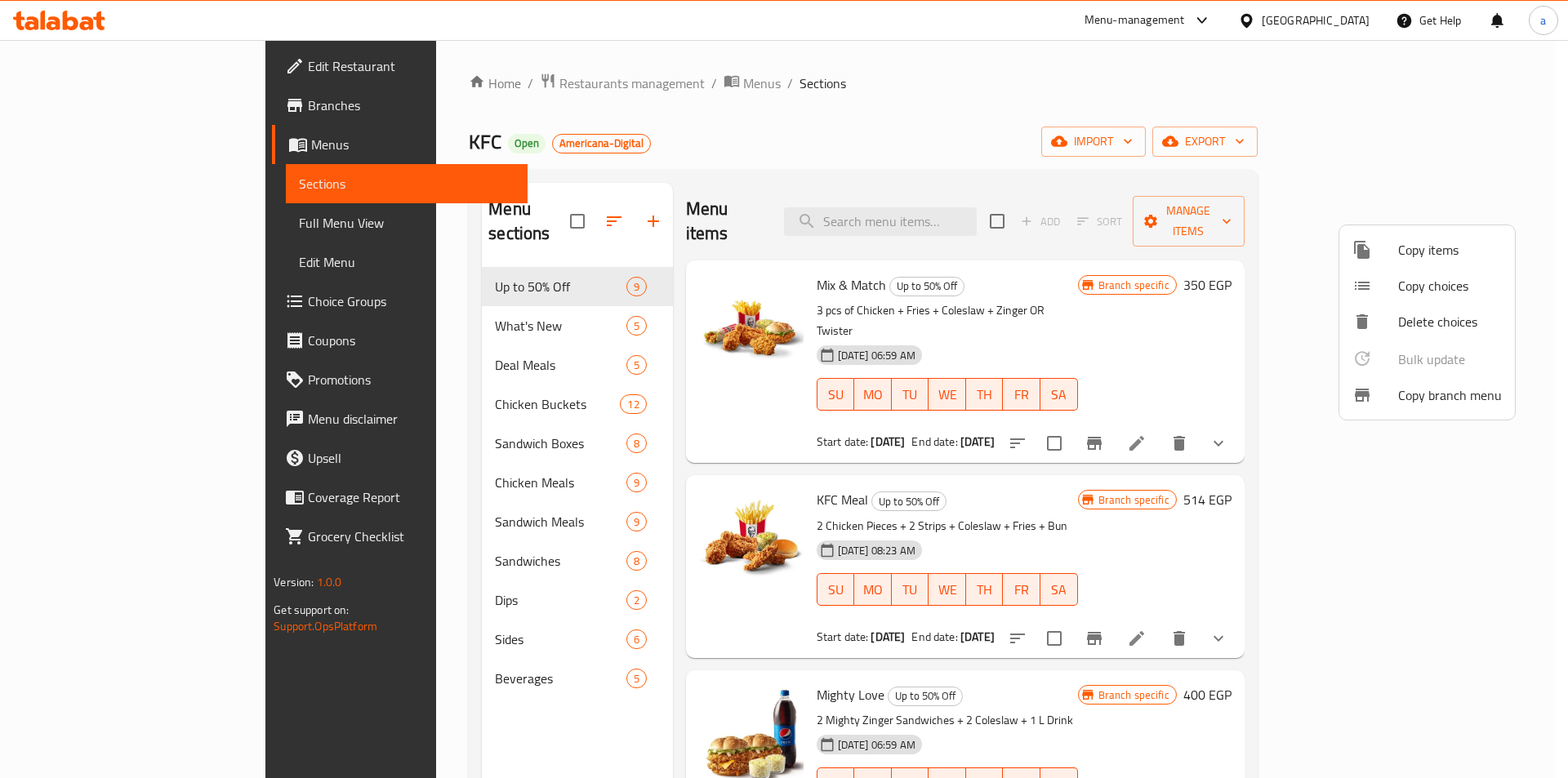
click at [994, 95] on div at bounding box center [784, 389] width 1568 height 778
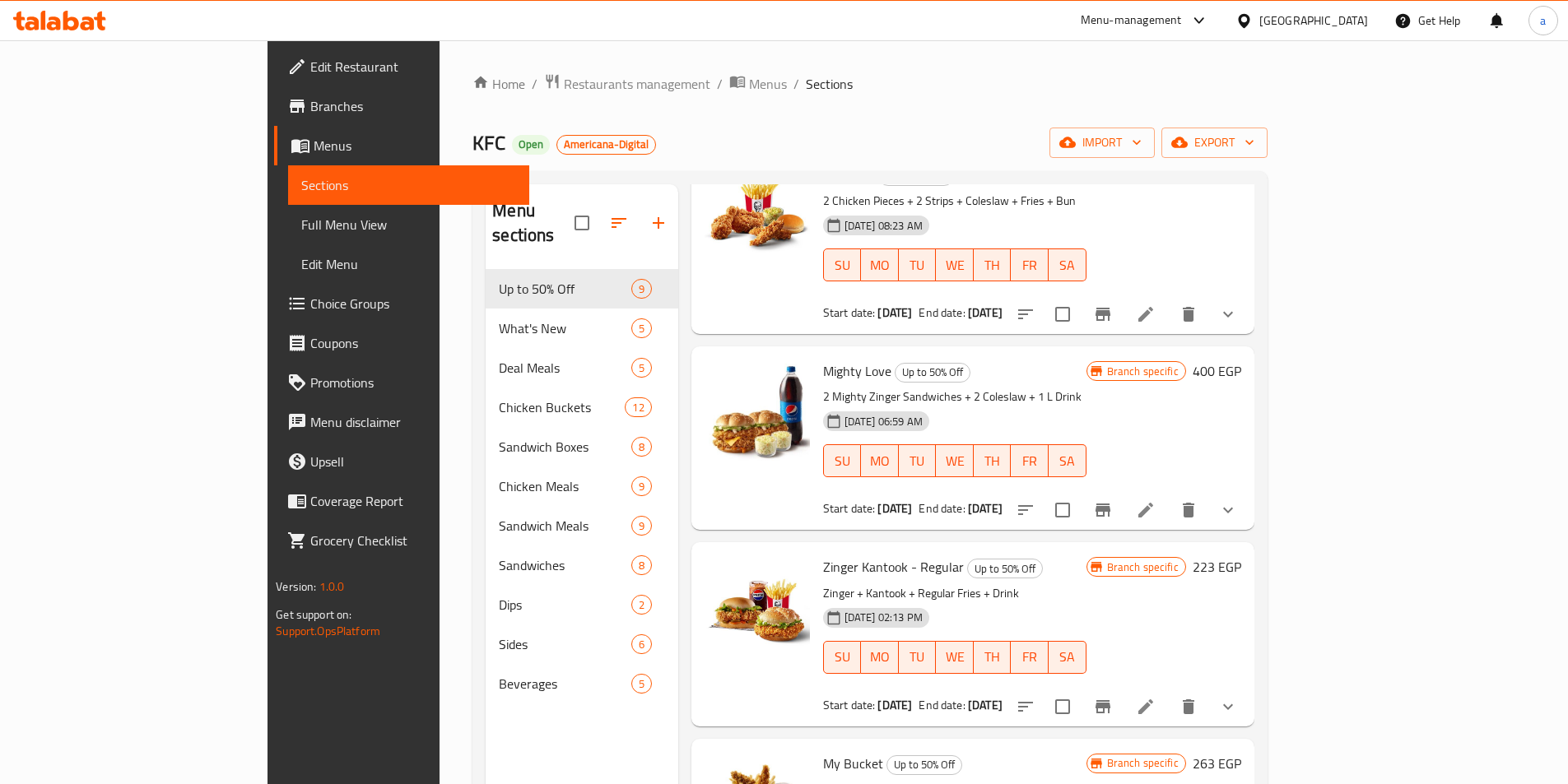
click at [81, 23] on icon at bounding box center [60, 20] width 93 height 20
